Goal: Navigation & Orientation: Find specific page/section

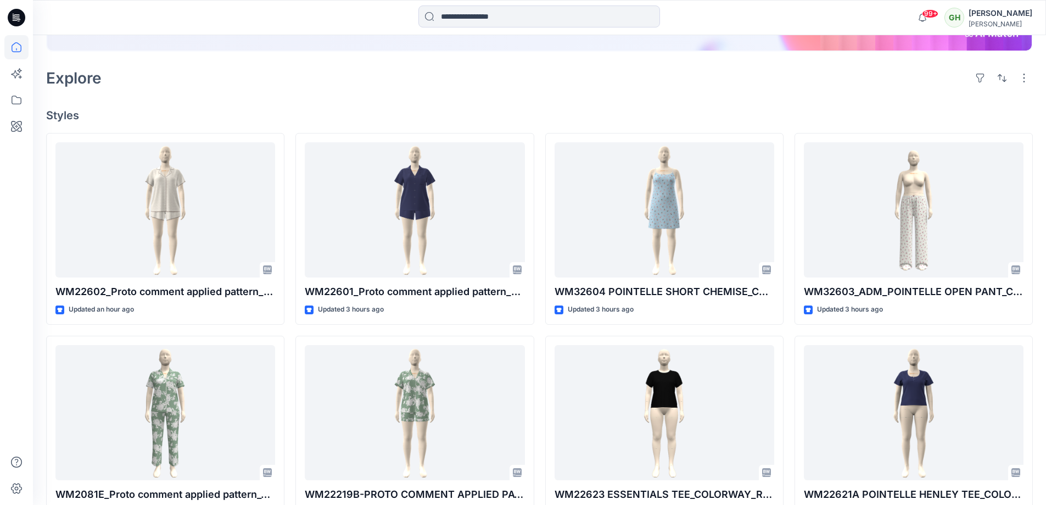
scroll to position [220, 0]
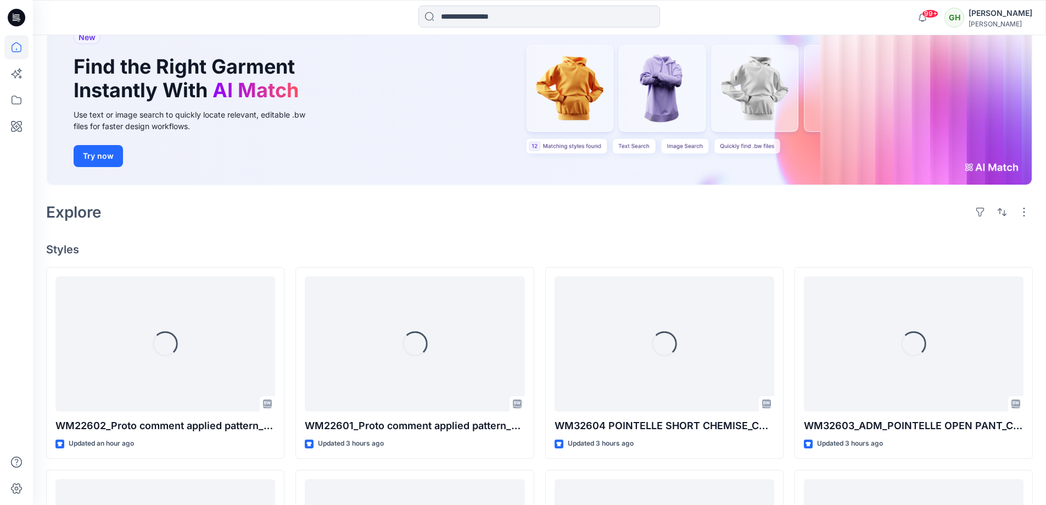
scroll to position [275, 0]
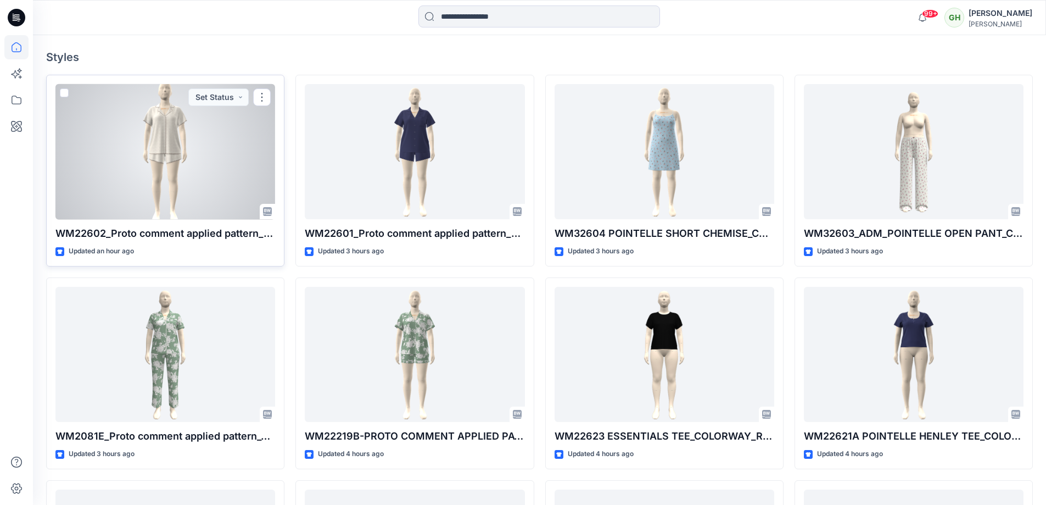
click at [210, 198] on div at bounding box center [165, 152] width 220 height 136
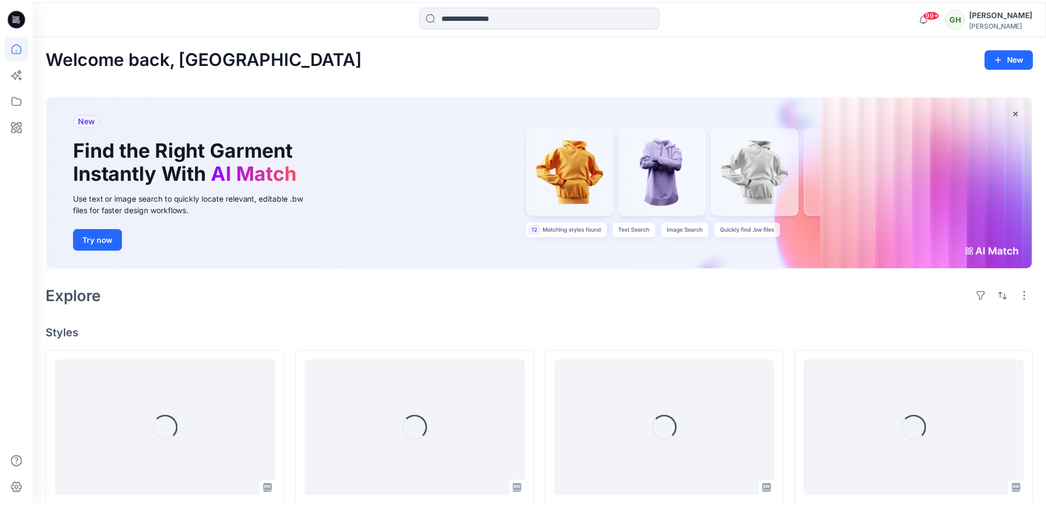
scroll to position [275, 0]
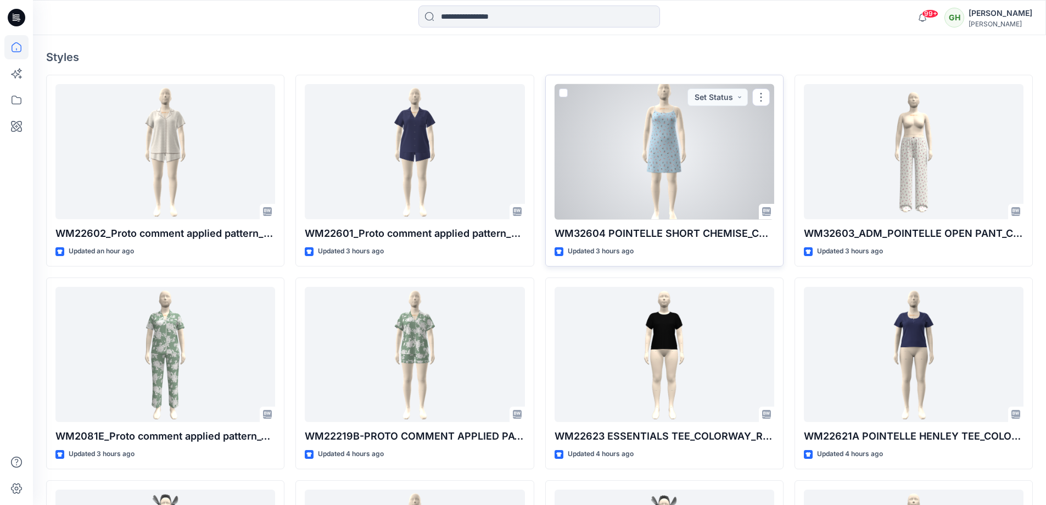
click at [699, 169] on div at bounding box center [665, 152] width 220 height 136
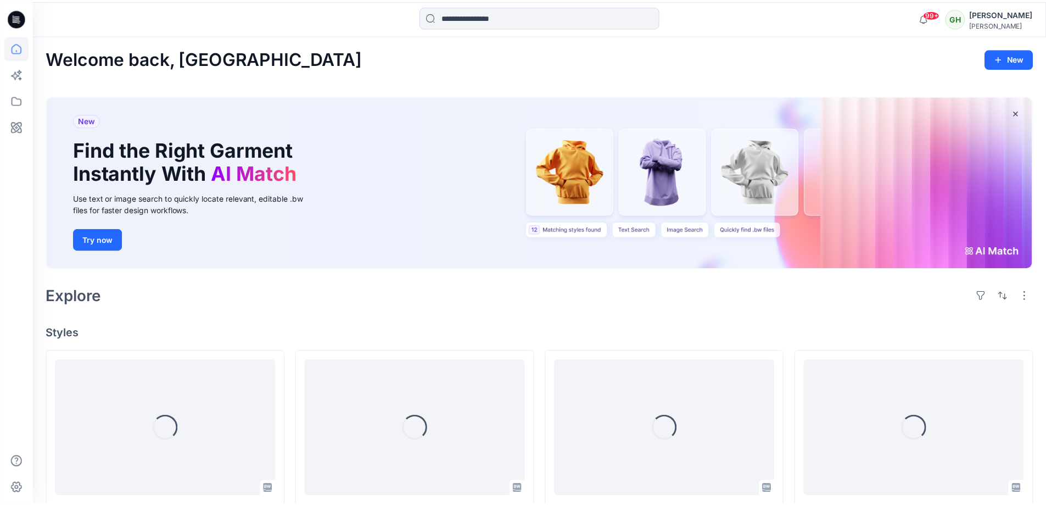
scroll to position [275, 0]
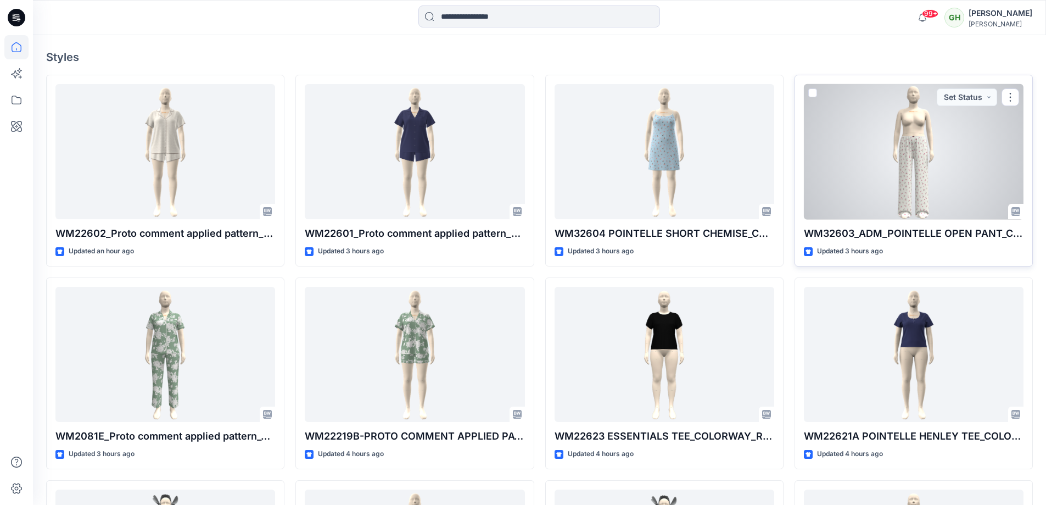
click at [912, 133] on div at bounding box center [914, 152] width 220 height 136
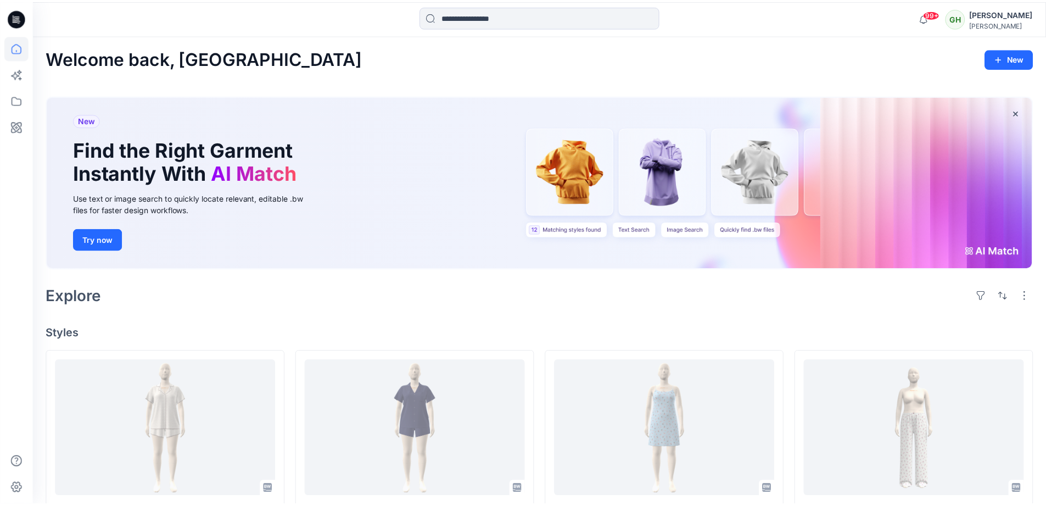
scroll to position [275, 0]
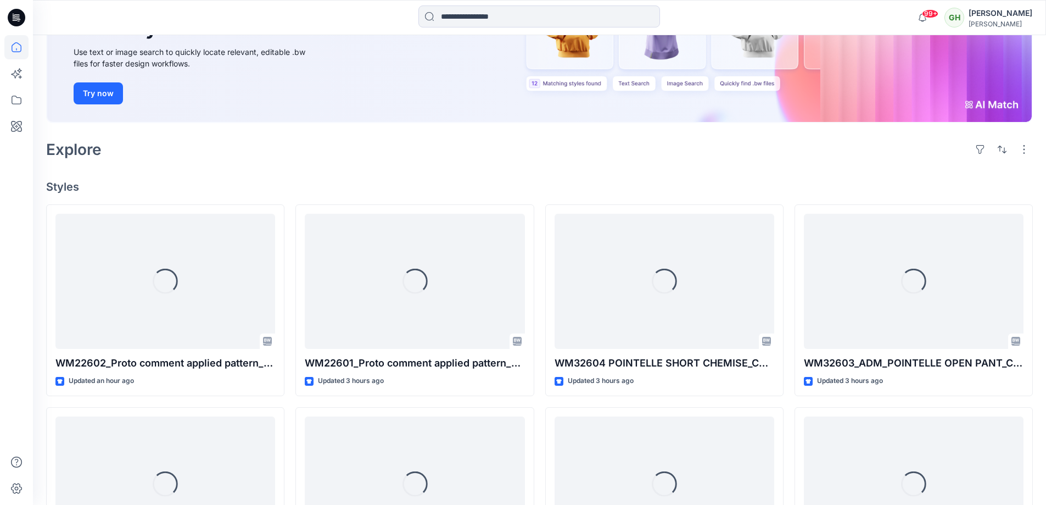
scroll to position [165, 0]
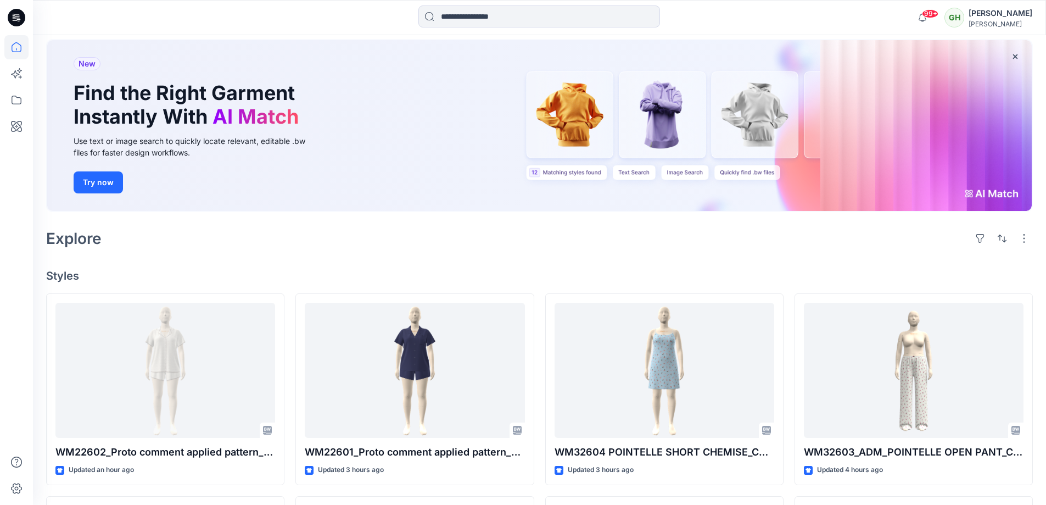
scroll to position [110, 0]
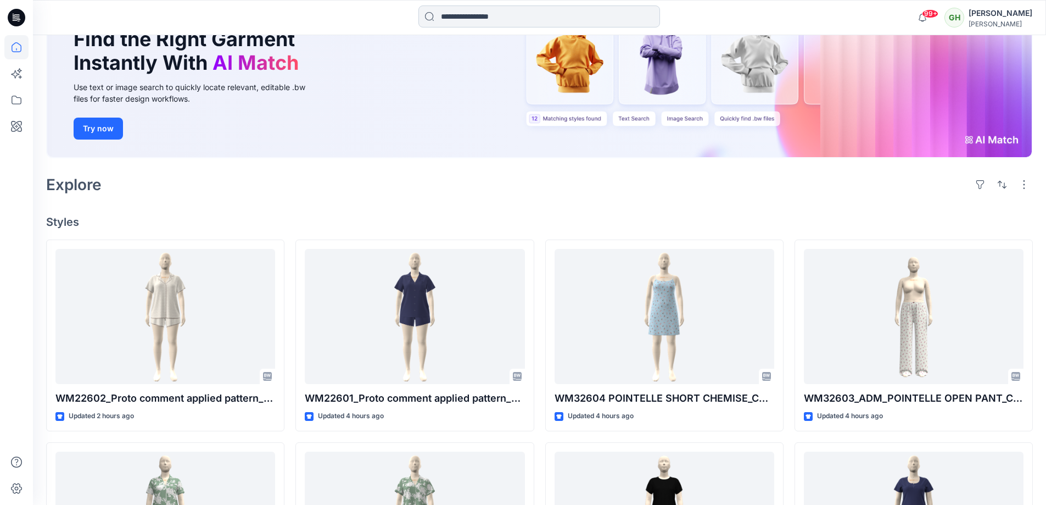
click at [502, 16] on input at bounding box center [539, 16] width 242 height 22
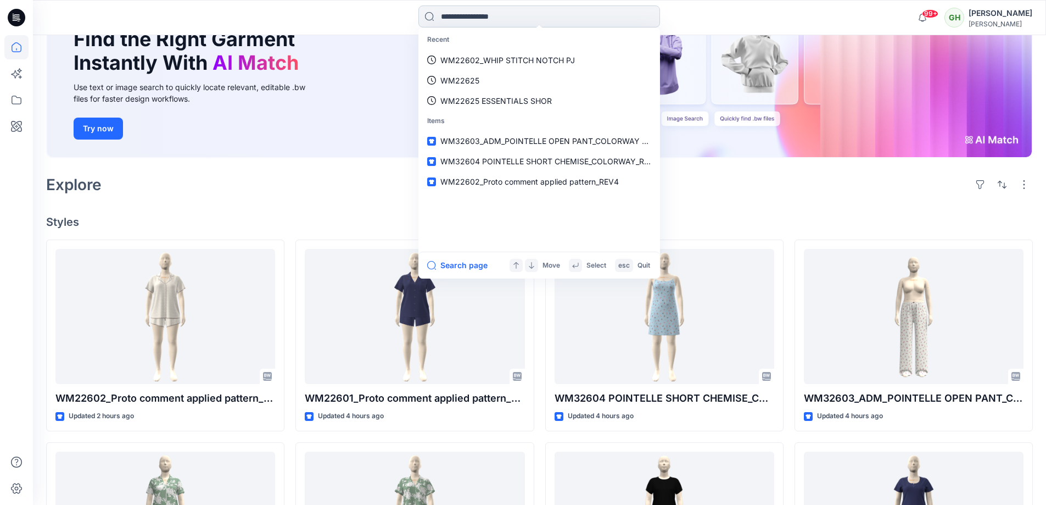
paste input "**********"
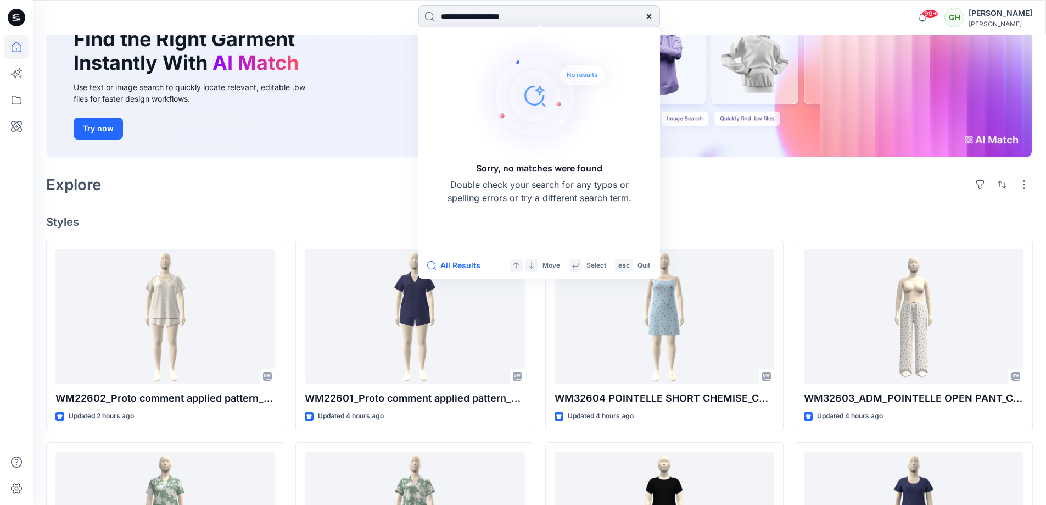
type input "**********"
click at [789, 8] on div "**********" at bounding box center [539, 17] width 506 height 24
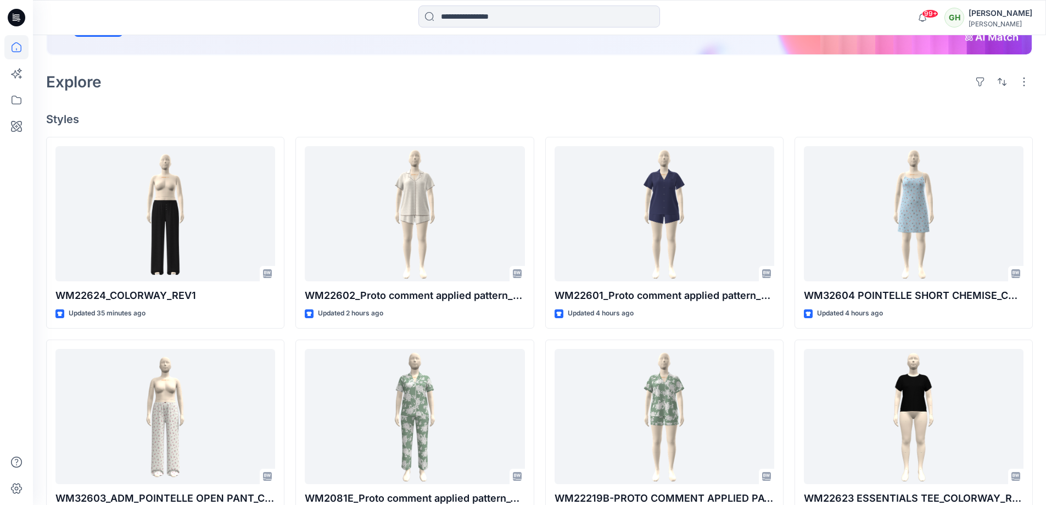
scroll to position [220, 0]
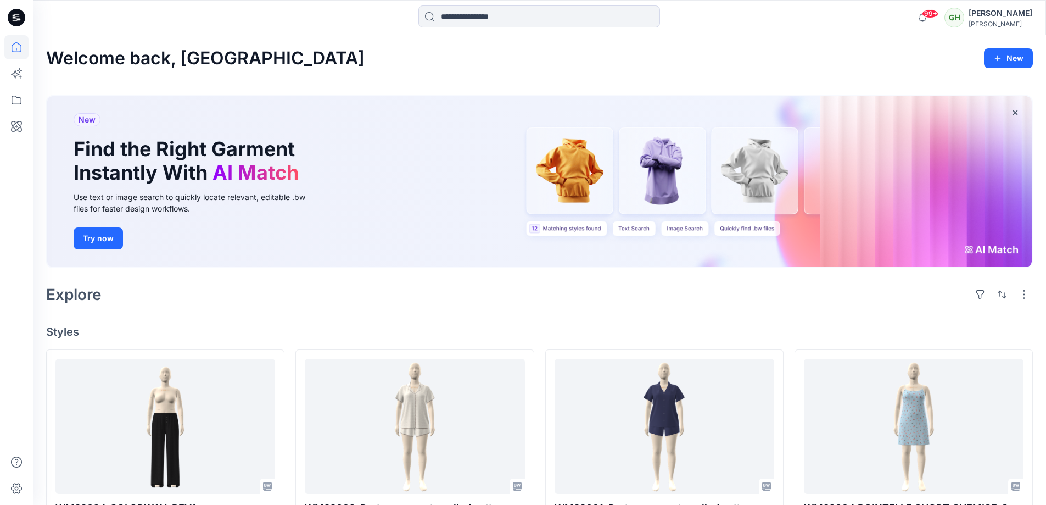
scroll to position [220, 0]
